Goal: Information Seeking & Learning: Learn about a topic

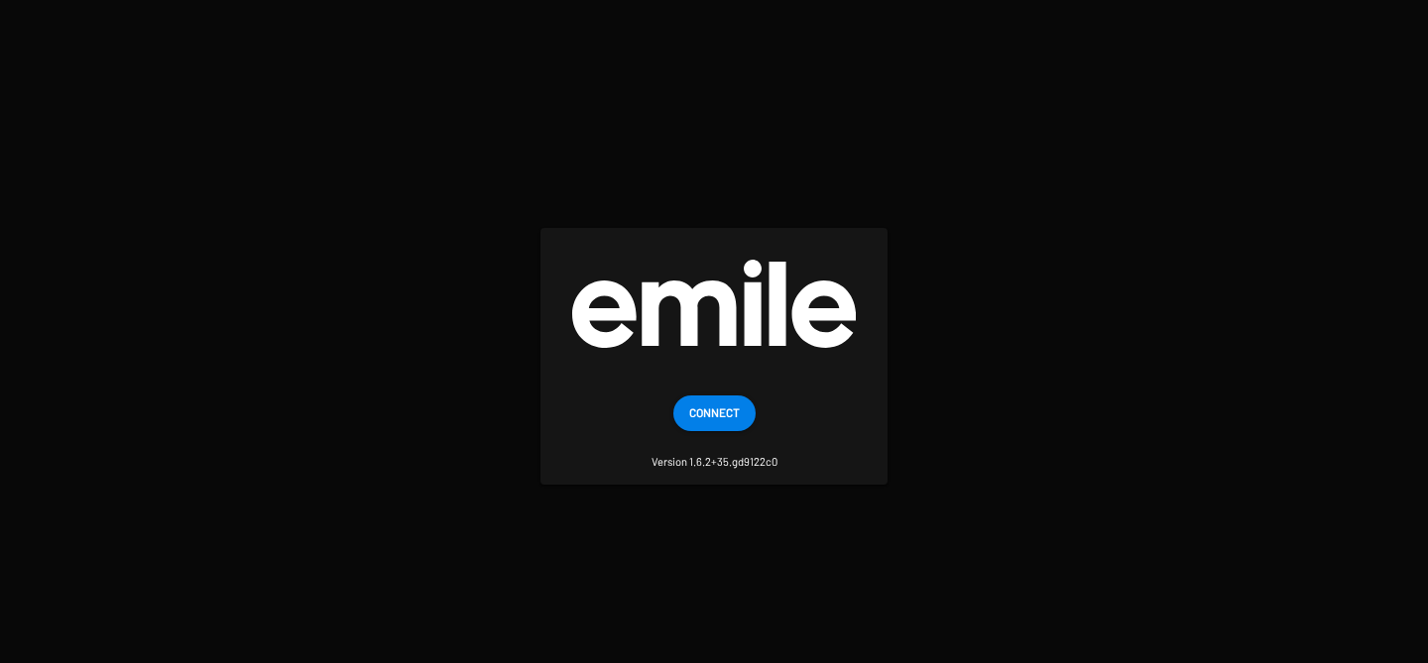
click at [689, 407] on span "Connect" at bounding box center [714, 413] width 51 height 36
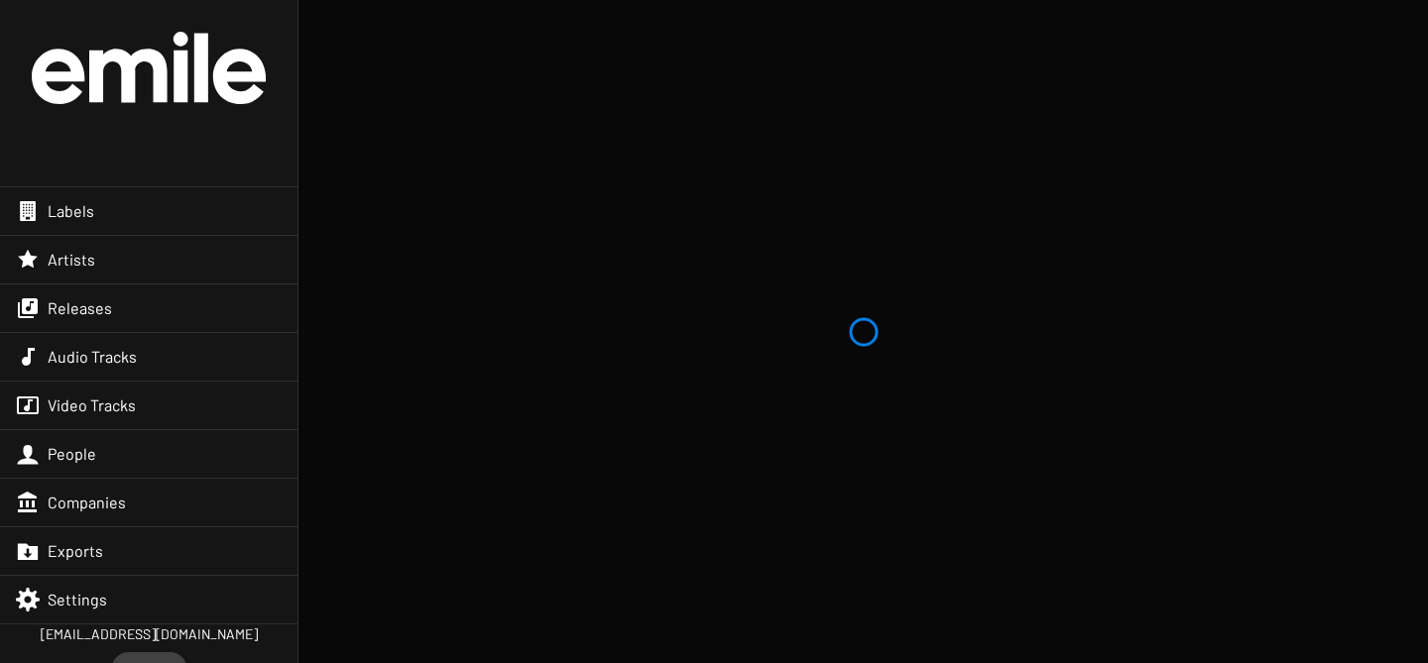
click at [174, 268] on div "Artists" at bounding box center [149, 260] width 298 height 48
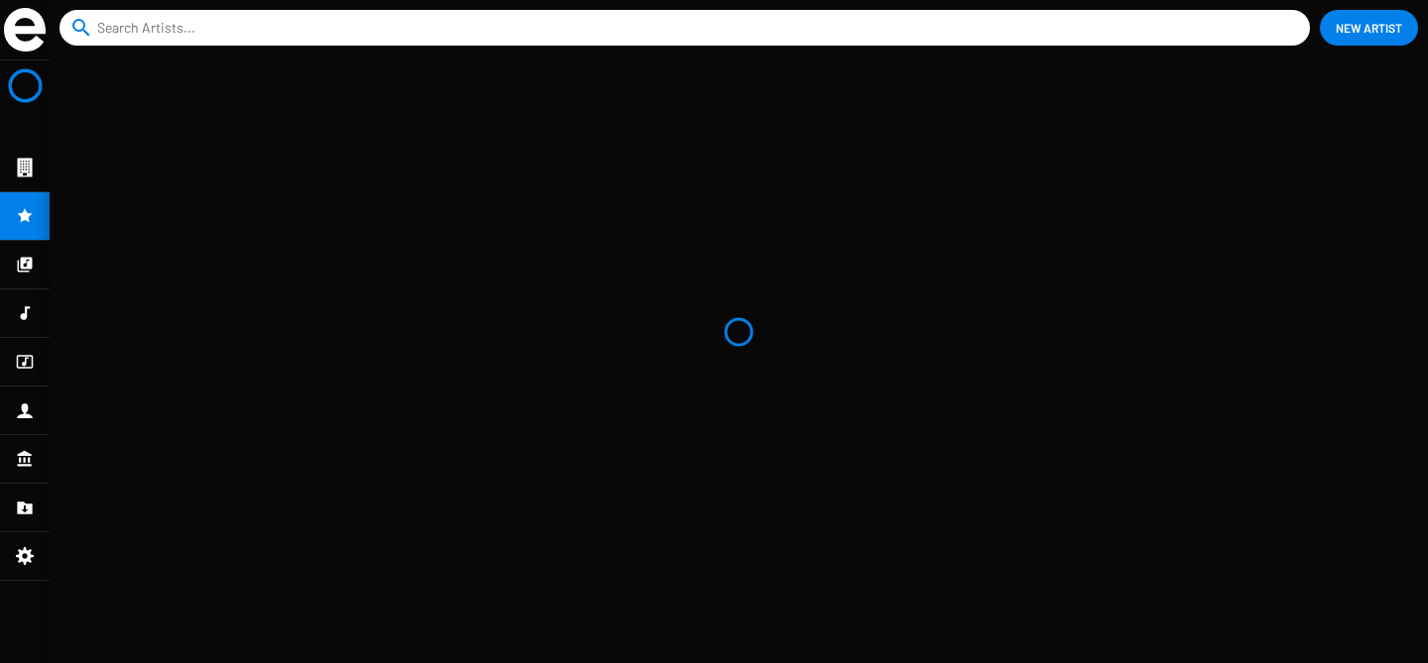
click at [345, 30] on input at bounding box center [688, 28] width 1183 height 36
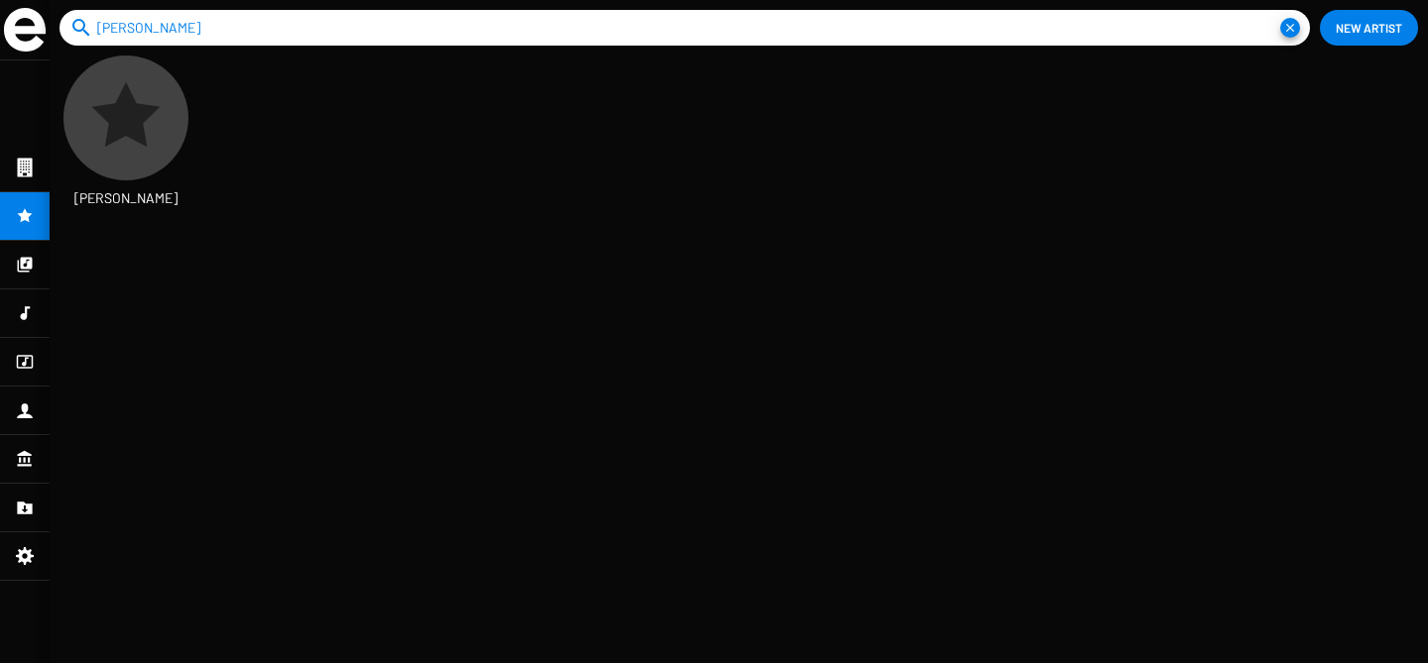
scroll to position [33, 94]
type input "pedro barrios"
click at [139, 149] on icon at bounding box center [125, 117] width 83 height 83
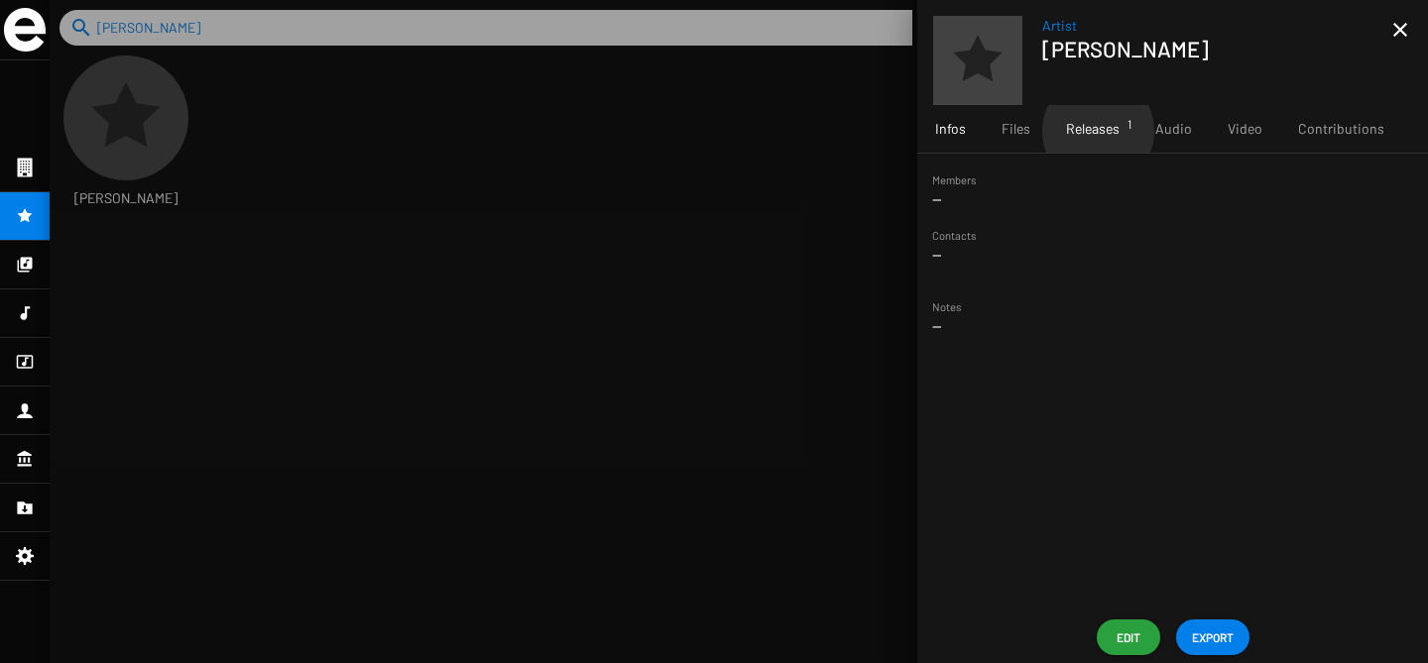
click at [1097, 131] on span "Releases 1" at bounding box center [1093, 129] width 54 height 20
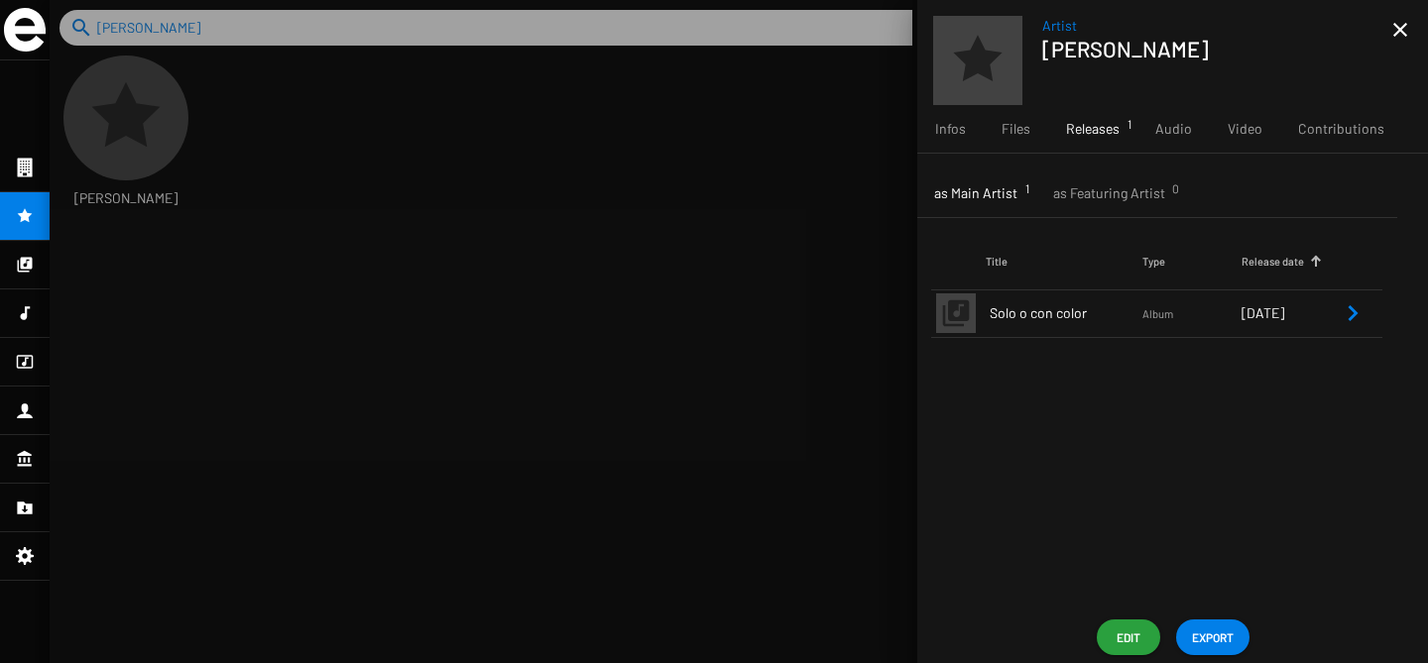
click at [1083, 316] on span "Solo o con color" at bounding box center [1066, 313] width 153 height 20
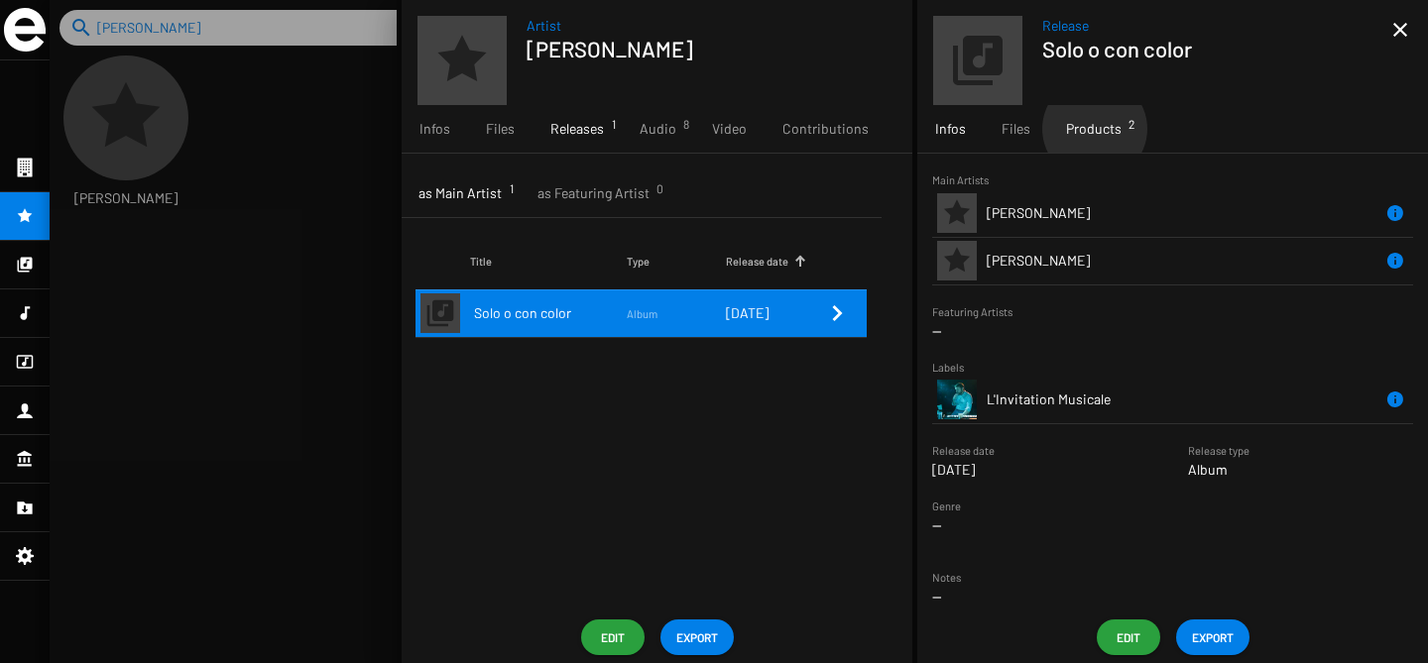
click at [1094, 129] on span "Products 2" at bounding box center [1094, 129] width 56 height 20
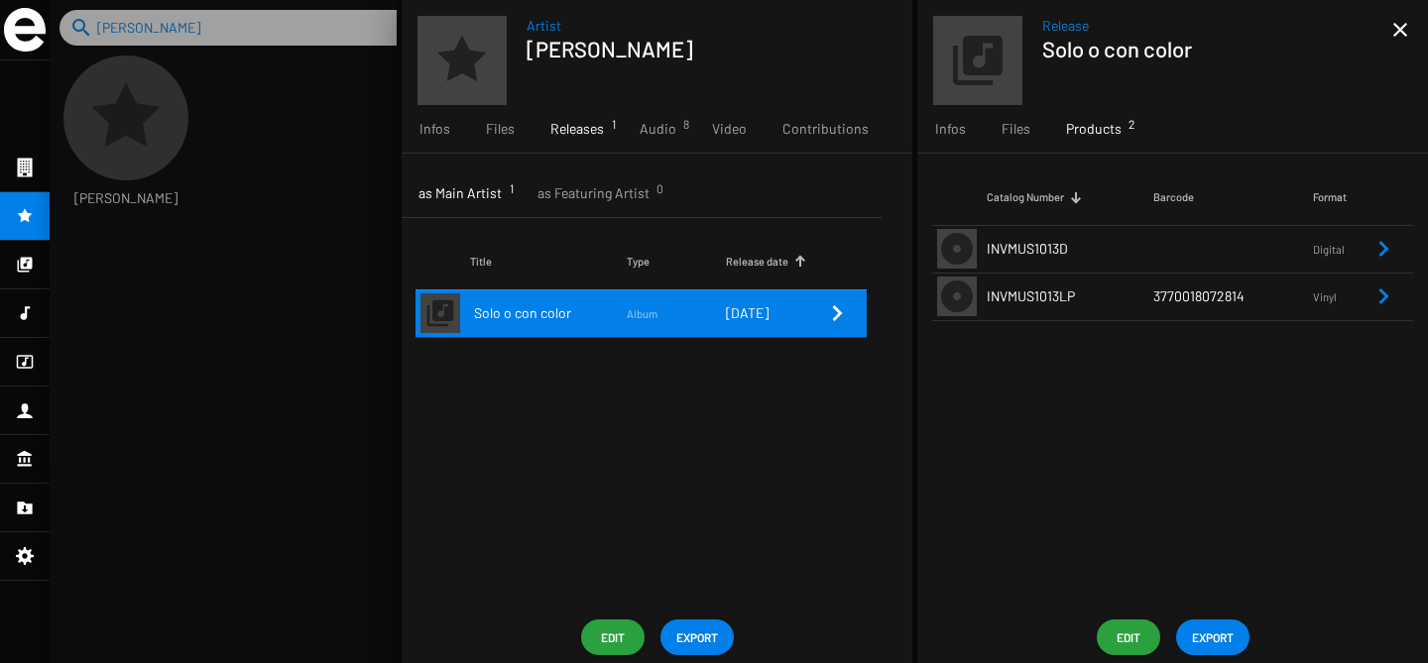
drag, startPoint x: 1072, startPoint y: 299, endPoint x: 987, endPoint y: 300, distance: 85.3
click at [987, 300] on span "INVMUS1013LP" at bounding box center [1031, 296] width 88 height 17
